Goal: Information Seeking & Learning: Learn about a topic

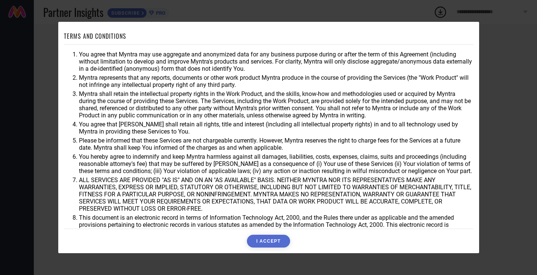
scroll to position [20, 0]
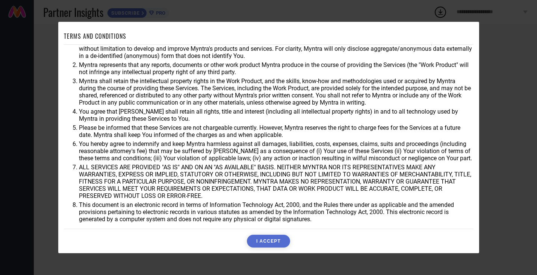
click at [275, 235] on button "I ACCEPT" at bounding box center [268, 241] width 43 height 13
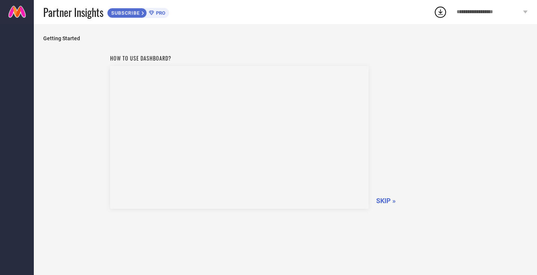
click at [387, 201] on span "SKIP »" at bounding box center [386, 201] width 20 height 8
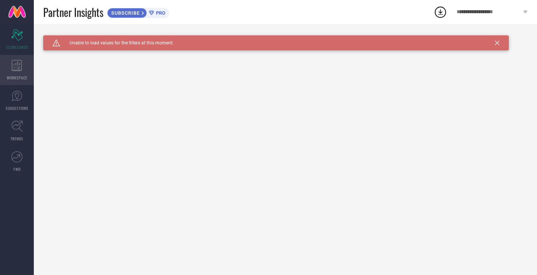
click at [20, 74] on div "WORKSPACE" at bounding box center [17, 70] width 34 height 30
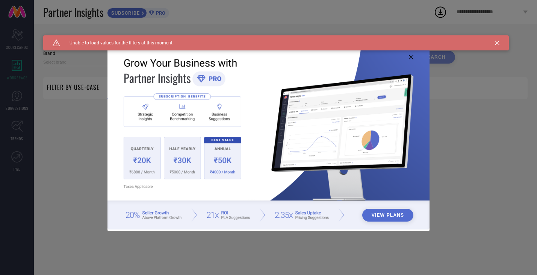
click at [17, 96] on div "View Plans" at bounding box center [268, 137] width 537 height 275
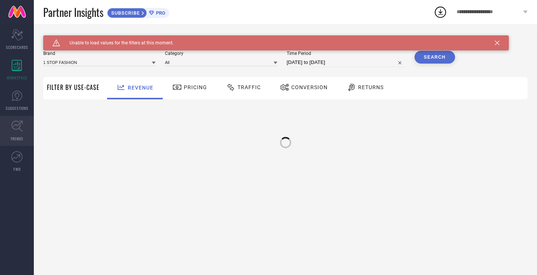
type input "1 STOP FASHION"
type input "All"
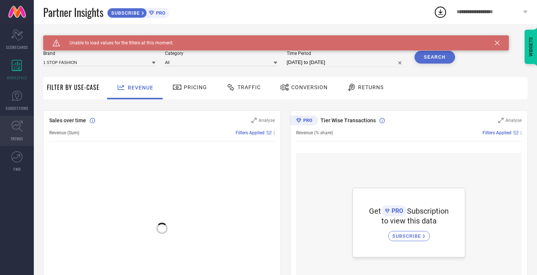
click at [14, 136] on span "TRENDS" at bounding box center [17, 139] width 13 height 6
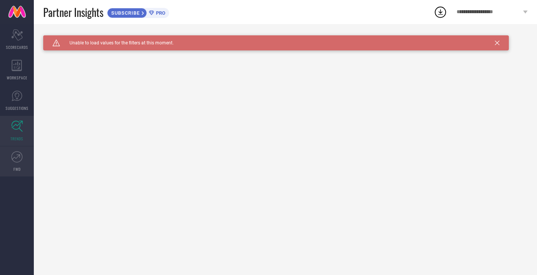
click at [17, 163] on link "FWD" at bounding box center [17, 161] width 34 height 30
